Goal: Communication & Community: Answer question/provide support

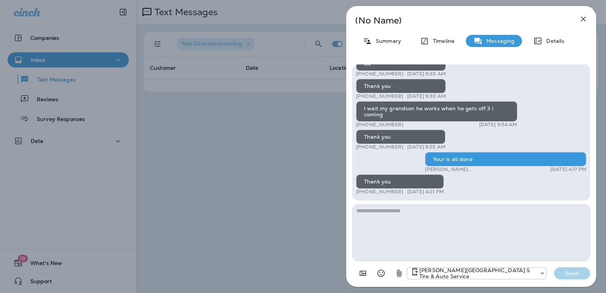
click at [278, 150] on div "(No Name) Summary Timeline Messaging Details Hello +1 (443) 713-6215 [DATE] 8:2…" at bounding box center [303, 146] width 606 height 293
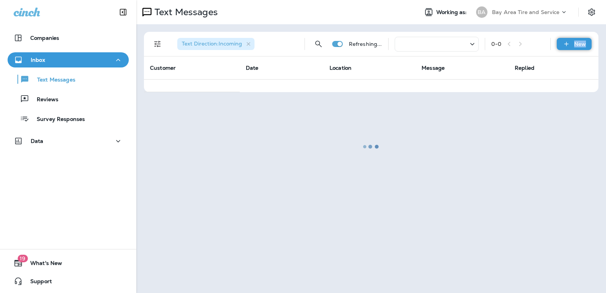
click at [557, 43] on div "Text Direction : Incoming Refreshing... 0 - 0 New Customer Date Location Messag…" at bounding box center [371, 62] width 454 height 60
click at [565, 43] on icon at bounding box center [566, 44] width 8 height 8
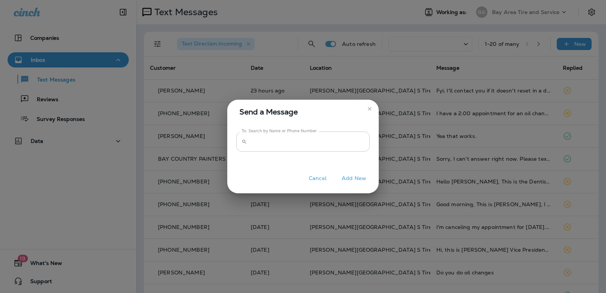
click at [285, 140] on input "To: Search by Name or Phone Number" at bounding box center [310, 141] width 120 height 20
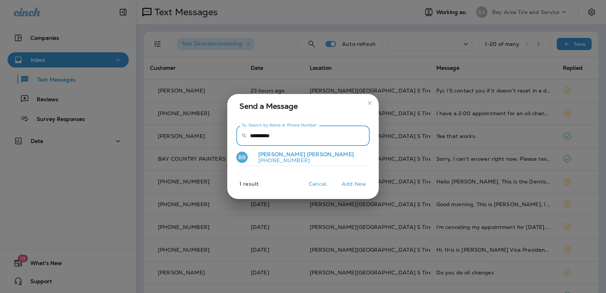
type input "**********"
click at [311, 158] on button "BB [PERSON_NAME] [PHONE_NUMBER]" at bounding box center [302, 157] width 133 height 17
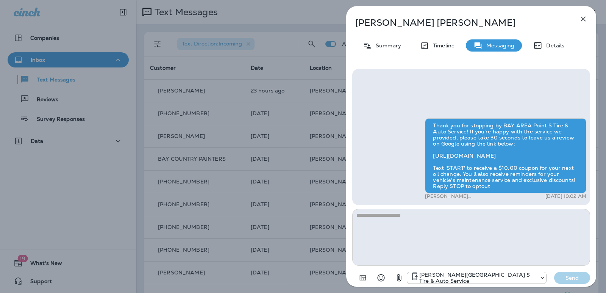
type textarea "*"
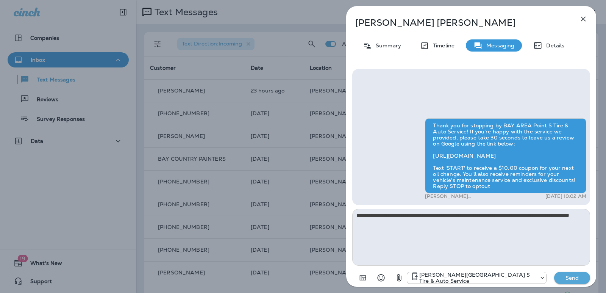
type textarea "**********"
click at [573, 273] on button "Send" at bounding box center [572, 278] width 36 height 12
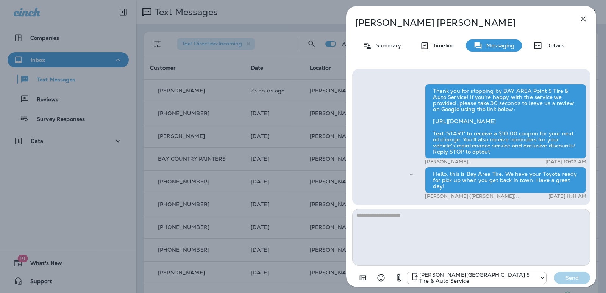
click at [151, 144] on div "[PERSON_NAME] Summary Timeline Messaging Details Thank you for stopping by BAY …" at bounding box center [303, 146] width 606 height 293
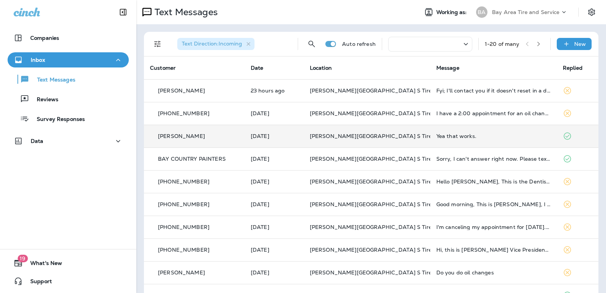
click at [231, 136] on div "[PERSON_NAME]" at bounding box center [194, 136] width 89 height 8
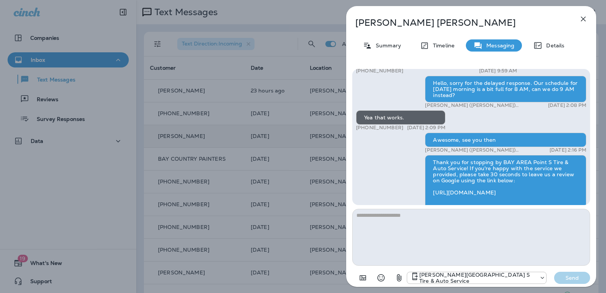
scroll to position [-38, 0]
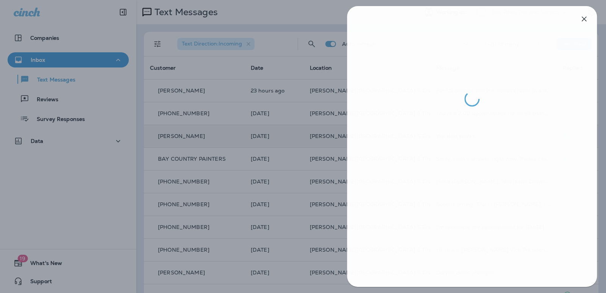
click at [240, 169] on div at bounding box center [304, 146] width 606 height 293
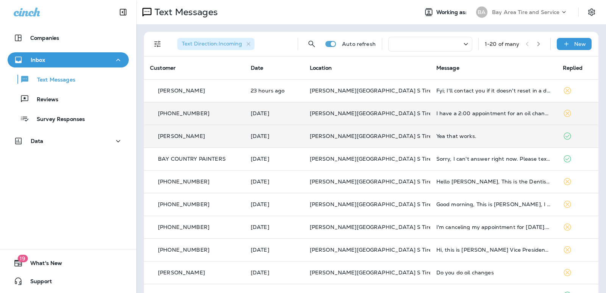
click at [225, 111] on div "[PHONE_NUMBER]" at bounding box center [194, 113] width 89 height 8
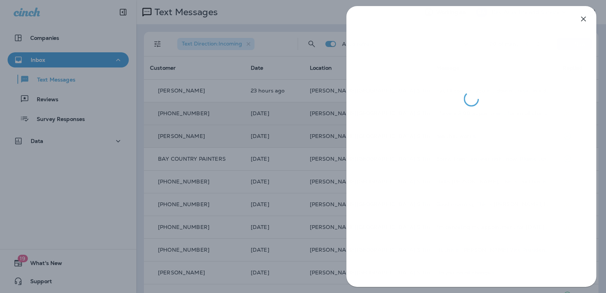
click at [247, 170] on div at bounding box center [303, 146] width 606 height 293
